Goal: Task Accomplishment & Management: Manage account settings

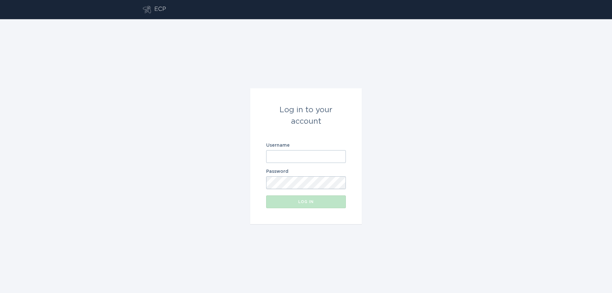
type input "xcel-mn-dr2@ecobee.com"
click at [313, 206] on button "Log in" at bounding box center [306, 202] width 80 height 13
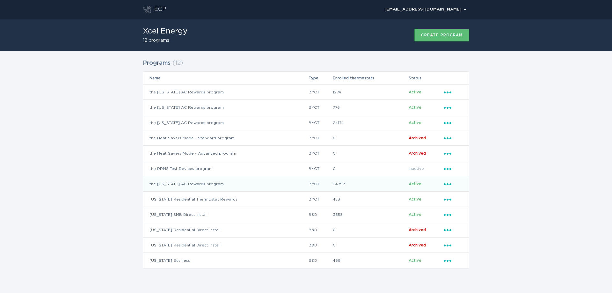
click at [445, 183] on icon "Ellipsis" at bounding box center [448, 183] width 9 height 5
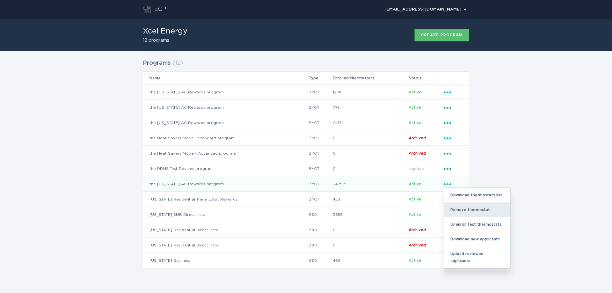
click at [459, 207] on div "Remove thermostat" at bounding box center [477, 210] width 66 height 15
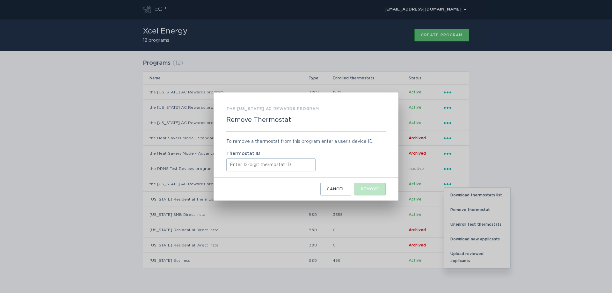
drag, startPoint x: 283, startPoint y: 157, endPoint x: 281, endPoint y: 162, distance: 4.7
click at [283, 158] on div "Thermostat ID" at bounding box center [306, 162] width 160 height 20
drag, startPoint x: 281, startPoint y: 162, endPoint x: 287, endPoint y: 167, distance: 7.7
click at [281, 162] on input "Thermostat ID" at bounding box center [270, 165] width 89 height 13
paste input "532511016219"
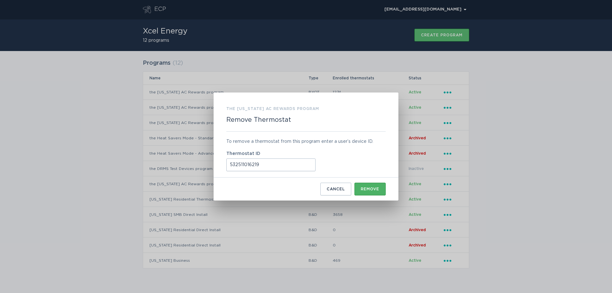
type input "532511016219"
click at [367, 187] on div "Remove" at bounding box center [370, 189] width 19 height 4
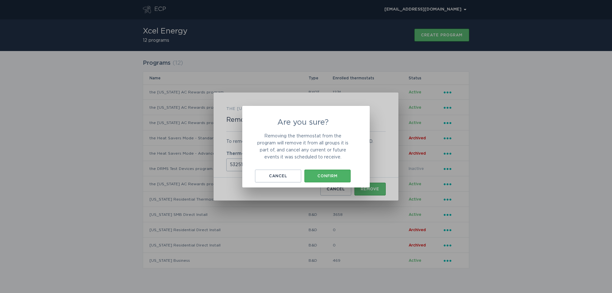
click at [343, 180] on button "Confirm" at bounding box center [328, 176] width 46 height 13
